Goal: Navigation & Orientation: Go to known website

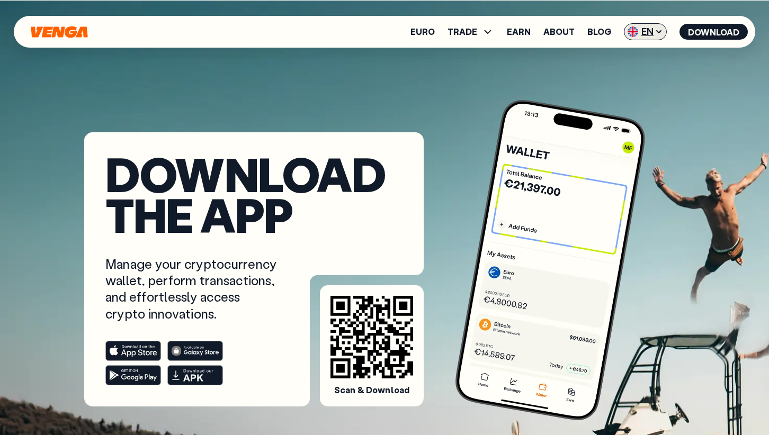
click at [657, 29] on icon at bounding box center [659, 32] width 8 height 8
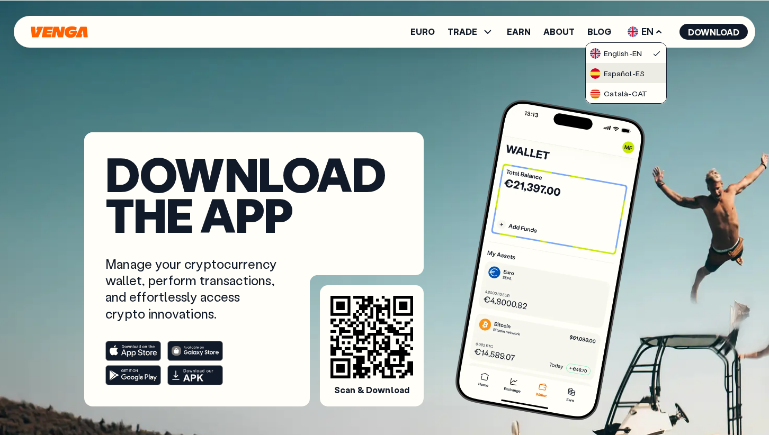
click at [626, 68] on div "Español - ES" at bounding box center [617, 73] width 55 height 11
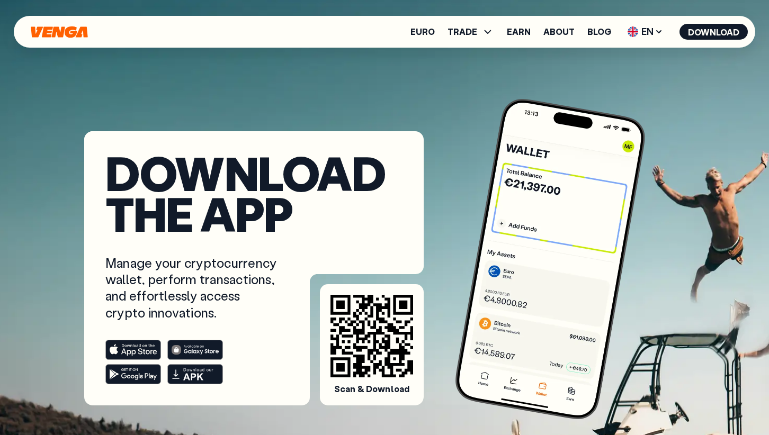
click at [61, 38] on icon "Home" at bounding box center [59, 32] width 59 height 12
